Goal: Task Accomplishment & Management: Use online tool/utility

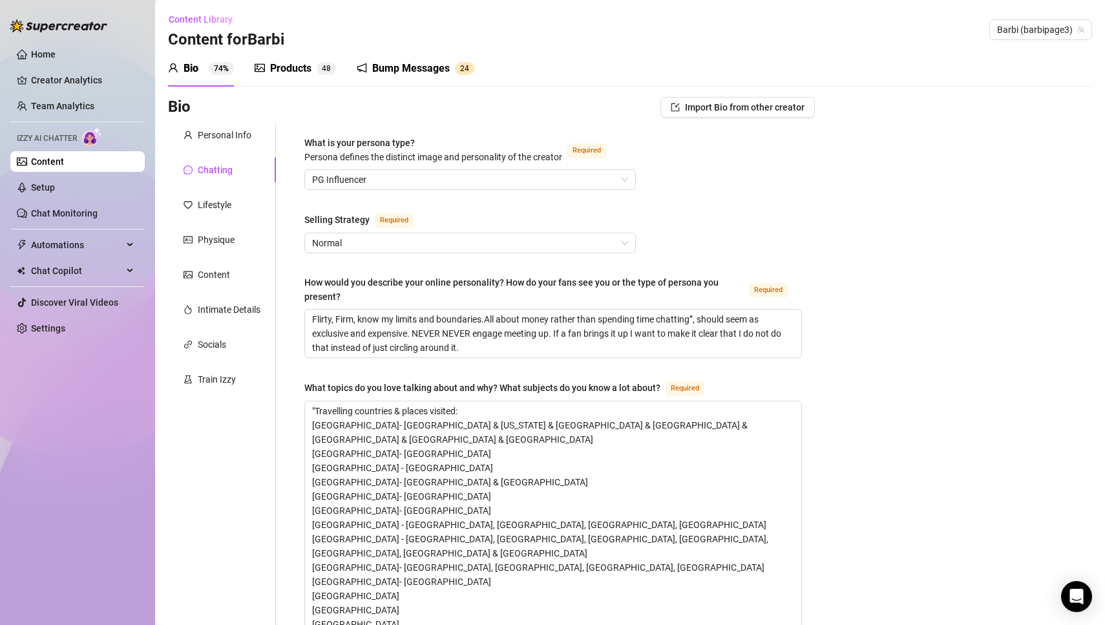
scroll to position [861, 0]
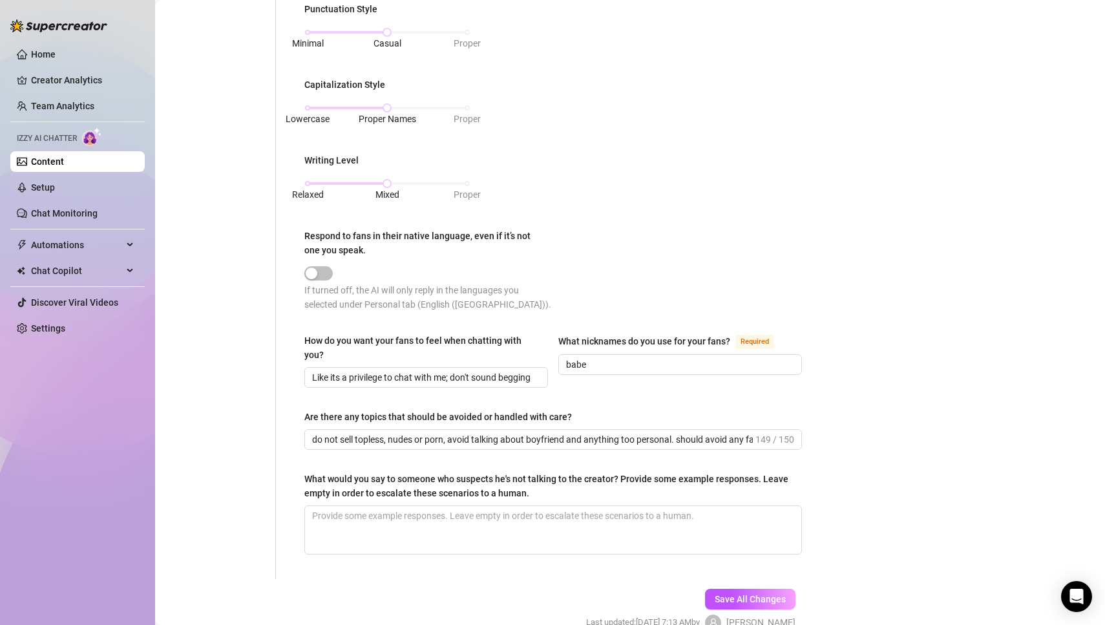
click at [65, 210] on link "Chat Monitoring" at bounding box center [64, 213] width 67 height 10
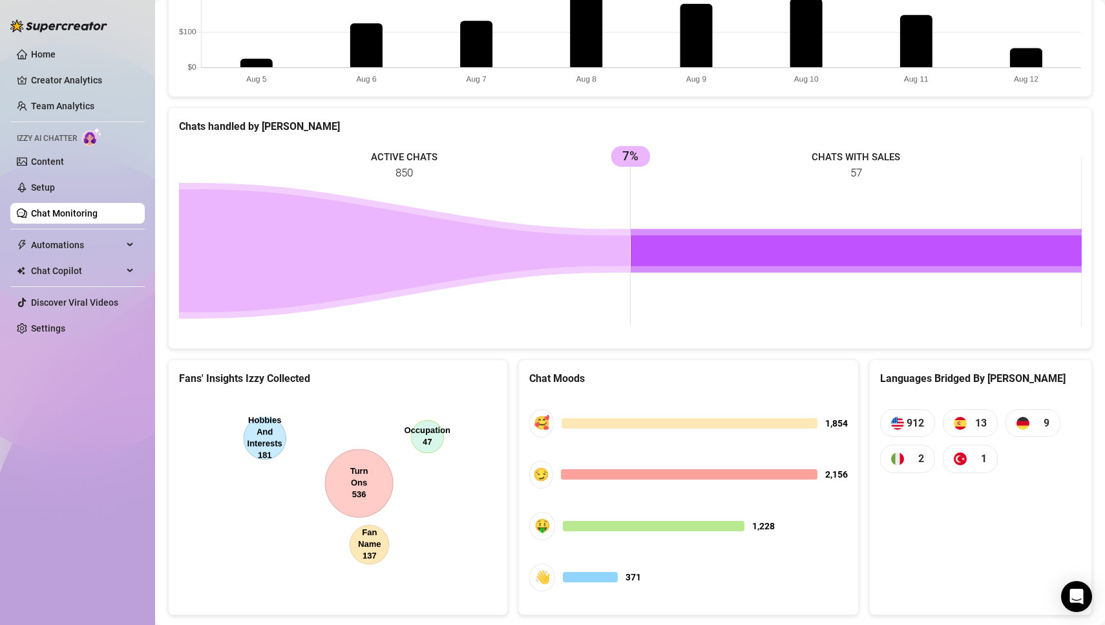
scroll to position [941, 0]
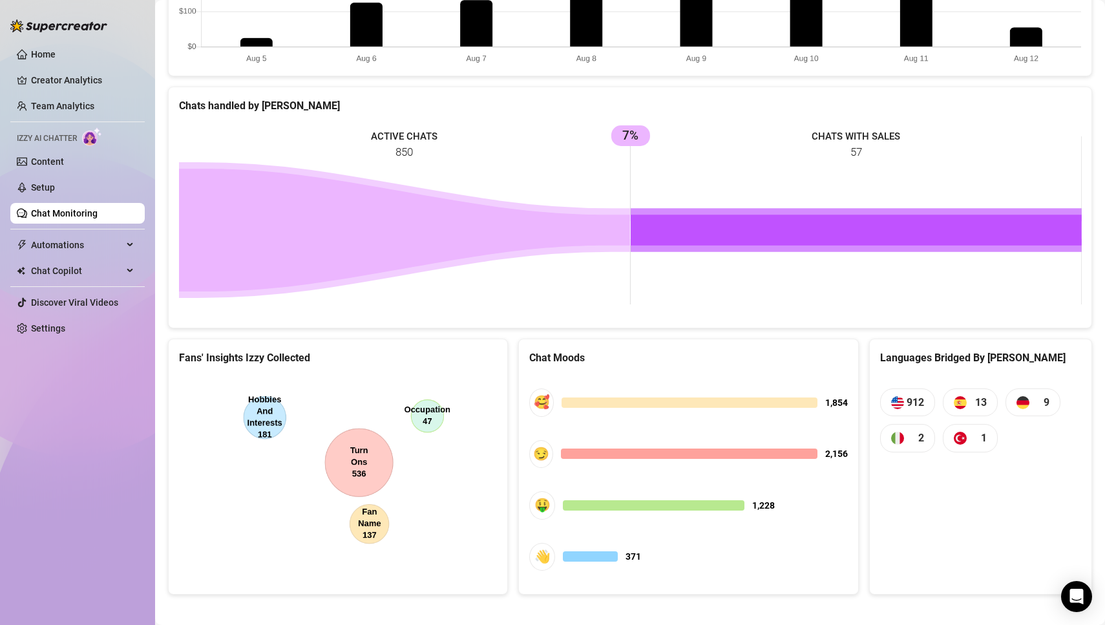
click at [1003, 566] on div "Languages Bridged By [PERSON_NAME] 912 13 9 2 1" at bounding box center [980, 466] width 223 height 256
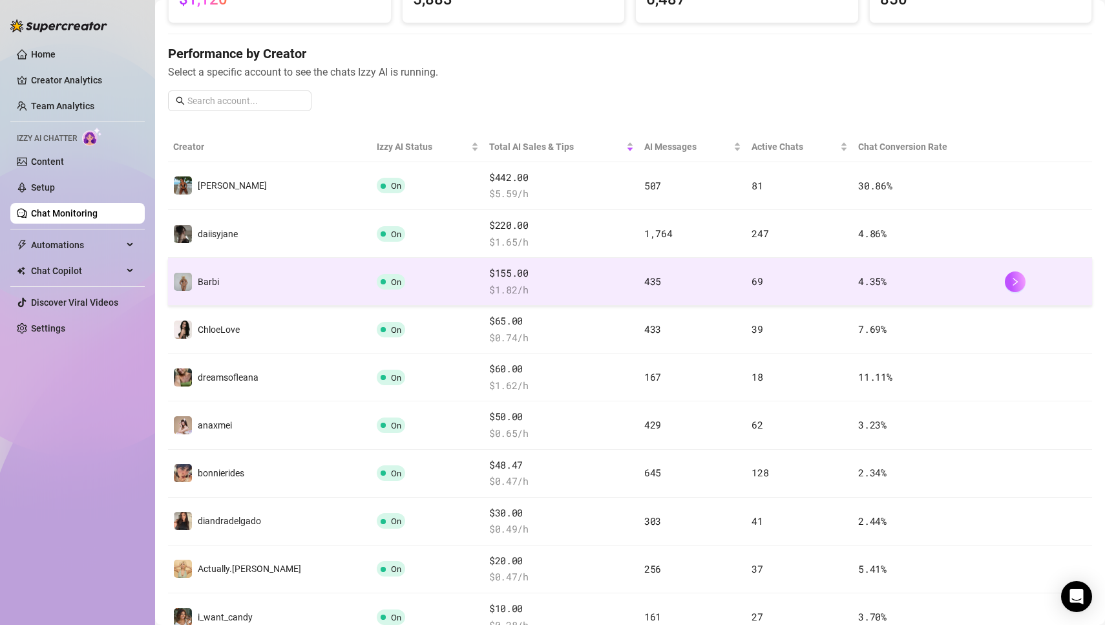
scroll to position [0, 0]
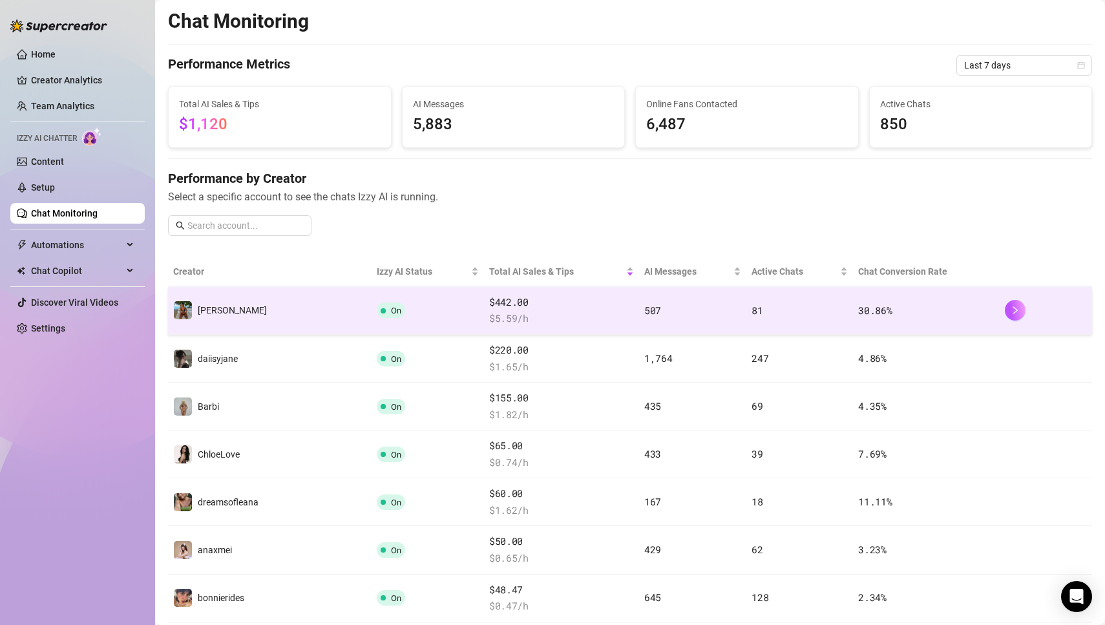
click at [1025, 316] on div at bounding box center [1045, 310] width 82 height 21
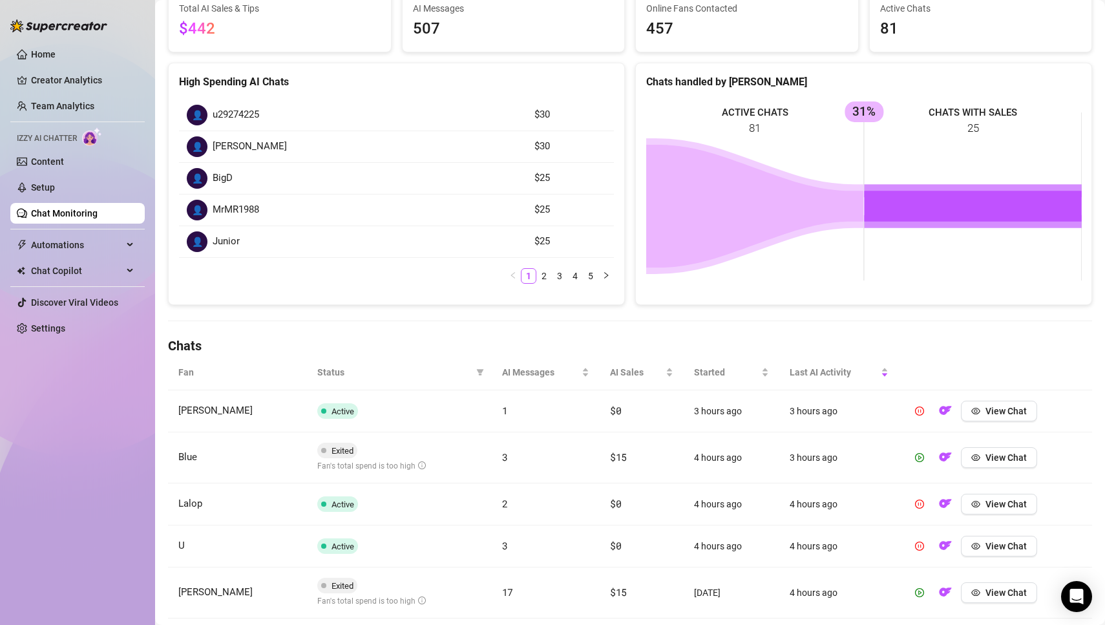
scroll to position [142, 0]
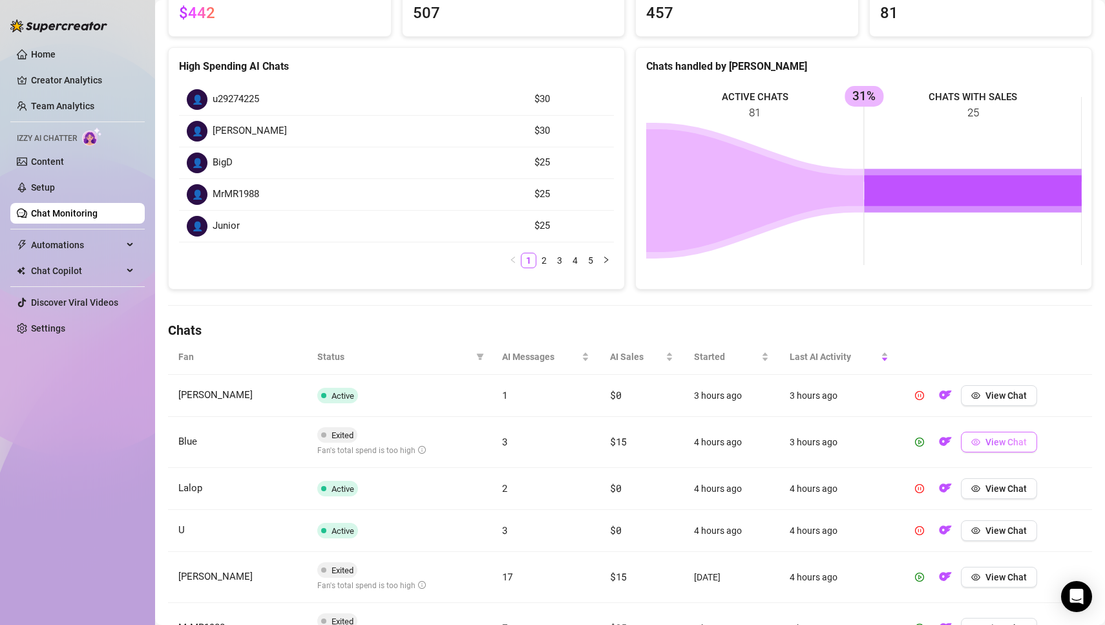
click at [1013, 443] on span "View Chat" at bounding box center [1005, 442] width 41 height 10
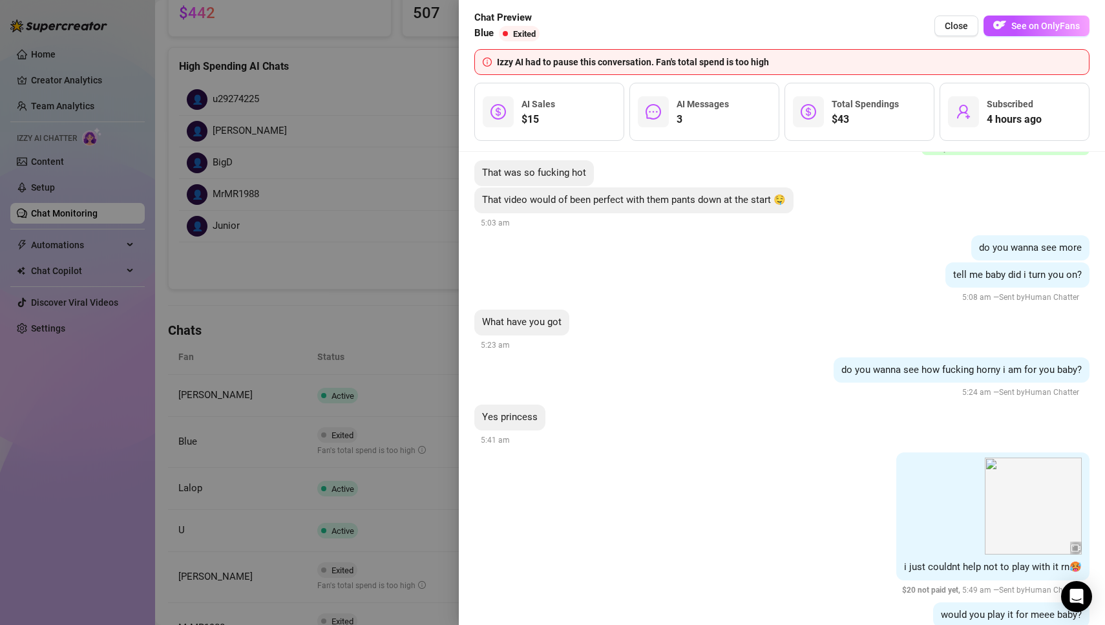
scroll to position [1331, 0]
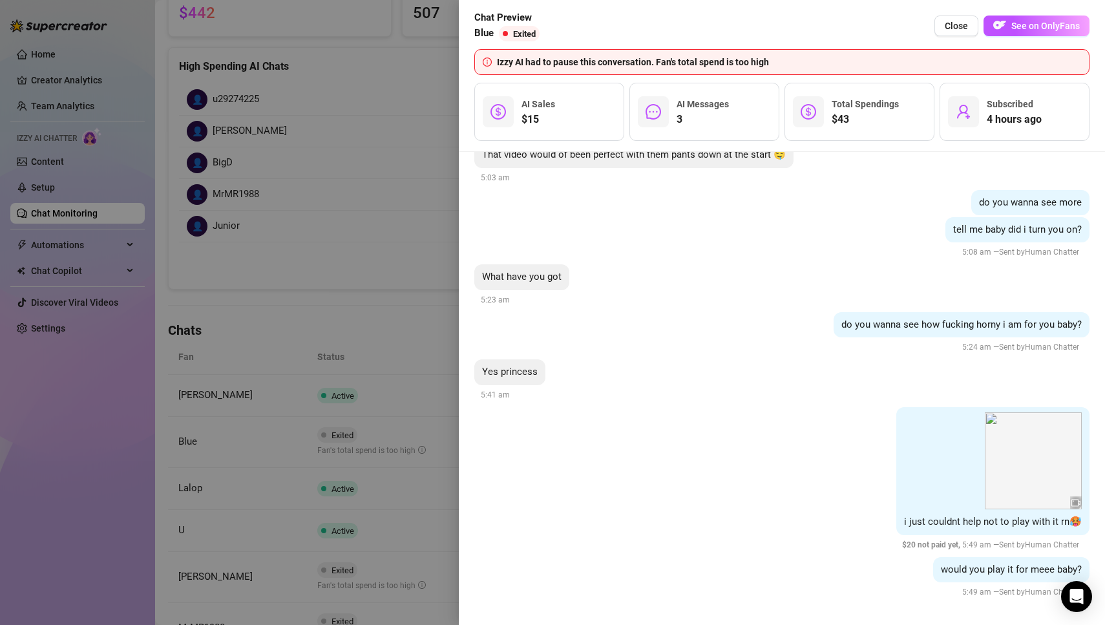
click at [350, 338] on div at bounding box center [552, 312] width 1105 height 625
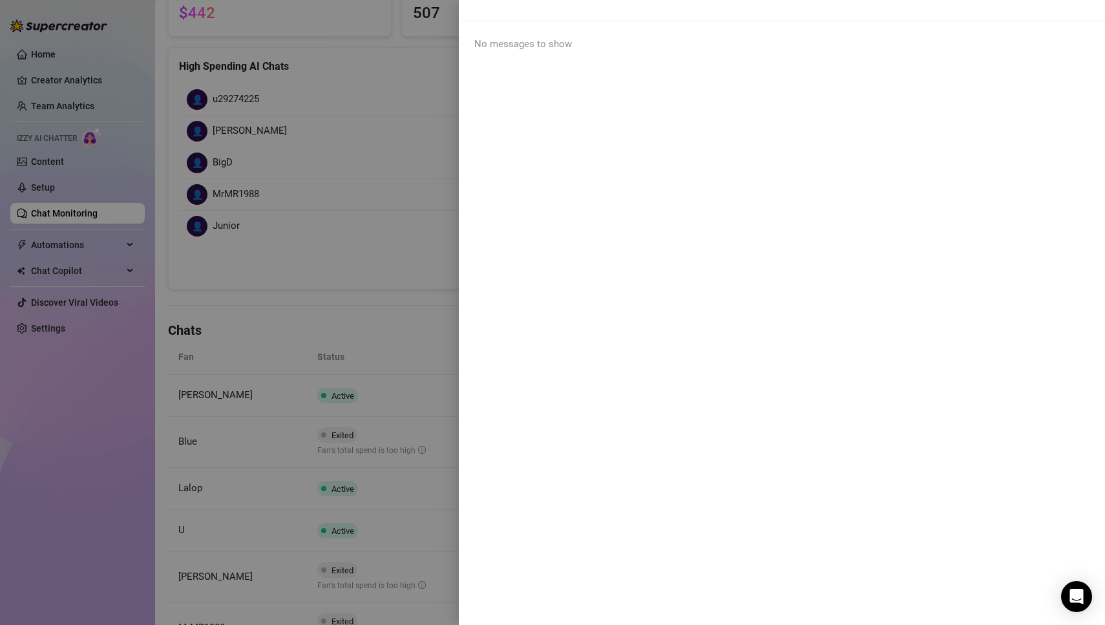
scroll to position [0, 0]
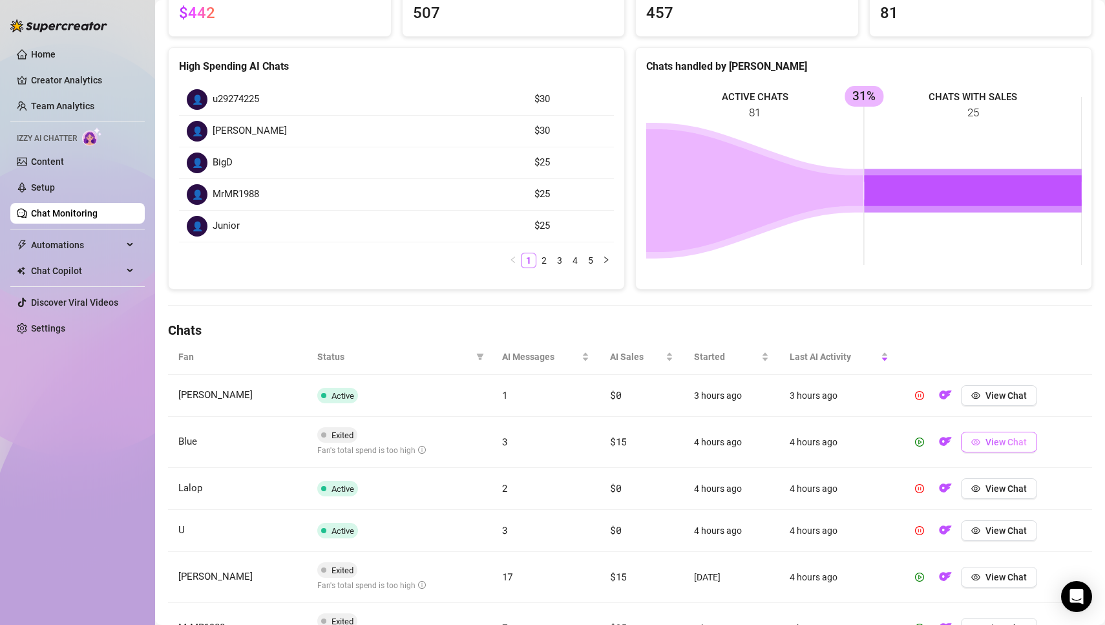
click at [1018, 444] on button "View Chat" at bounding box center [998, 441] width 76 height 21
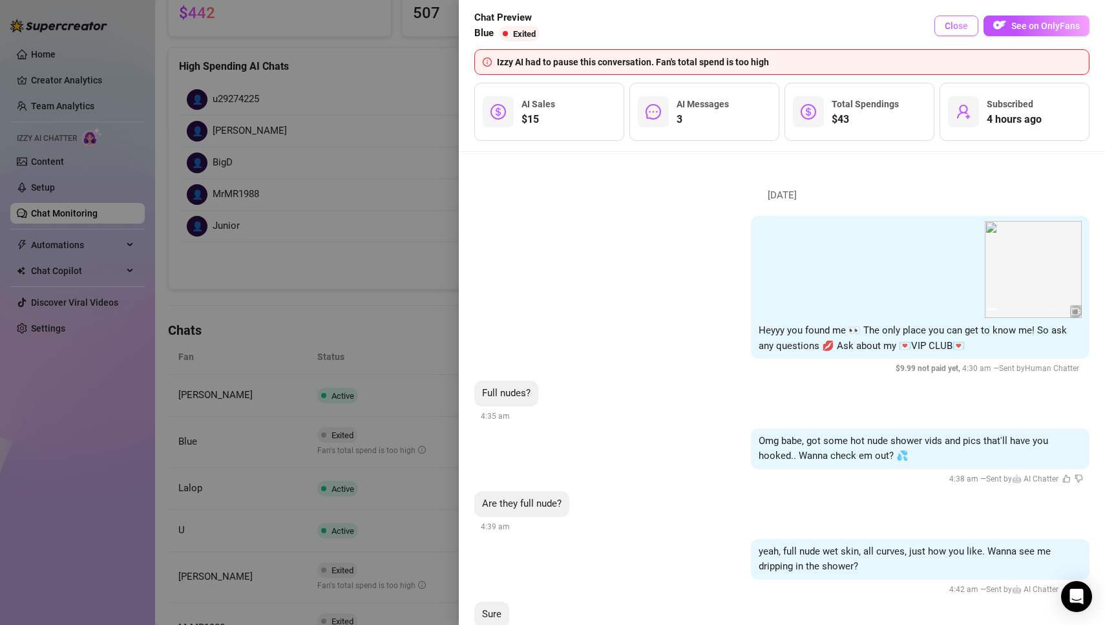
click at [959, 33] on button "Close" at bounding box center [956, 26] width 44 height 21
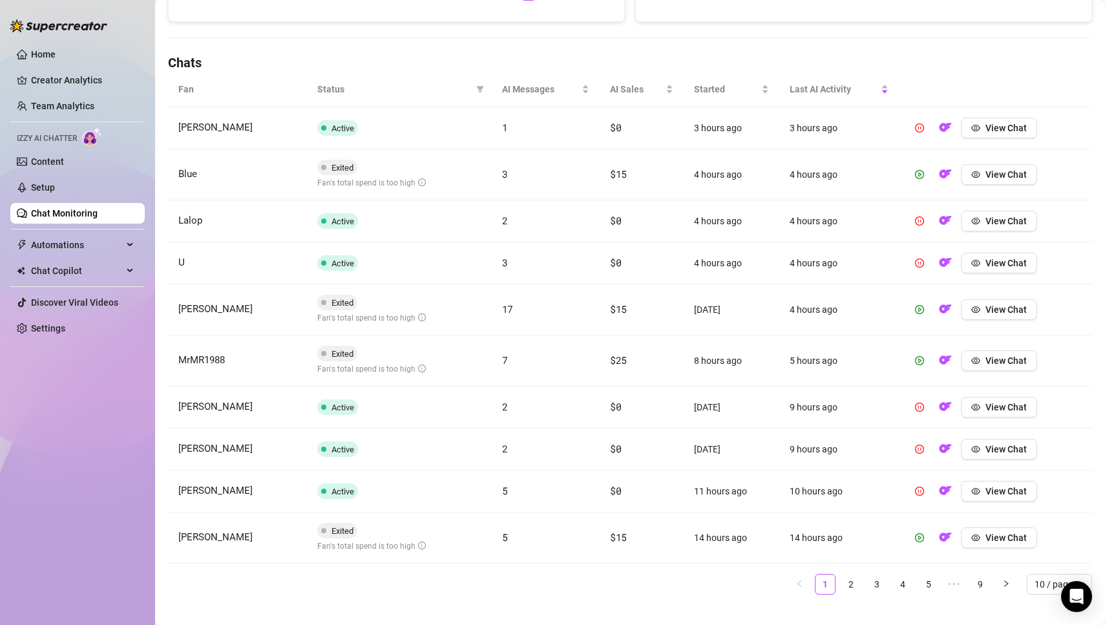
scroll to position [422, 0]
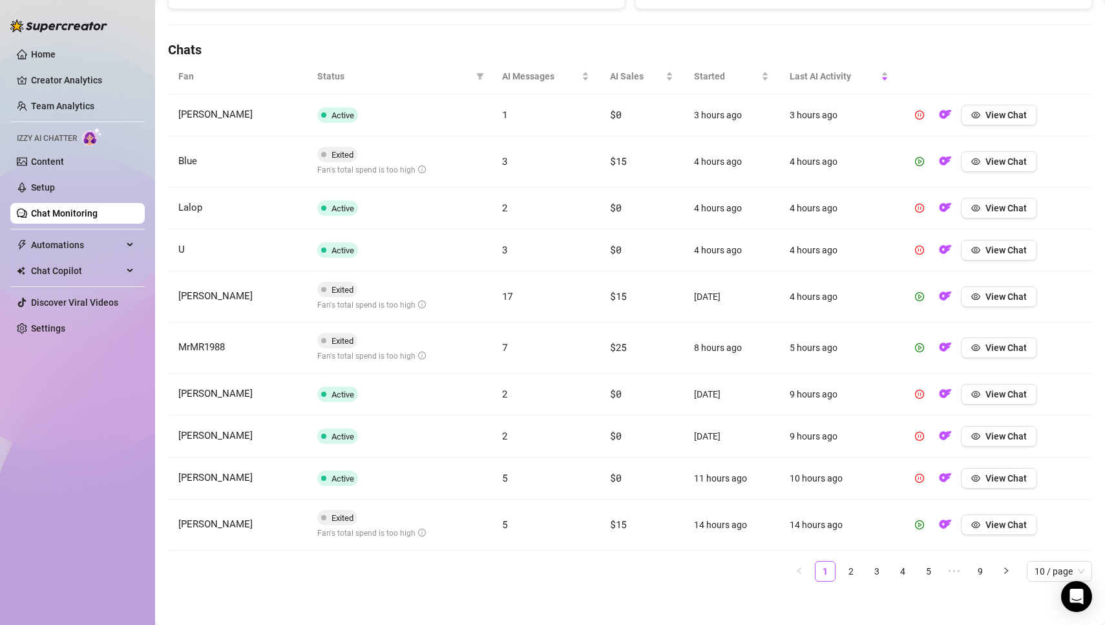
click at [461, 586] on main "Chat Monitoring Chat Monitoring for [PERSON_NAME] (libbymae2468) Performance Me…" at bounding box center [629, 104] width 949 height 1053
click at [451, 586] on main "Chat Monitoring Chat Monitoring for [PERSON_NAME] (libbymae2468) Performance Me…" at bounding box center [629, 104] width 949 height 1053
